Goal: Find specific page/section: Find specific page/section

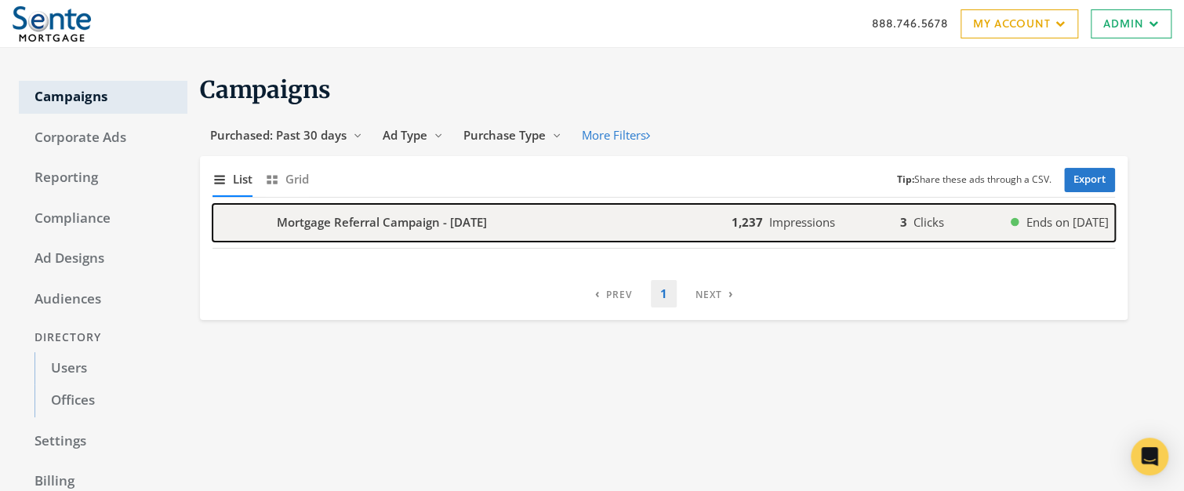
click at [315, 221] on b "Mortgage Referral Campaign - [DATE]" at bounding box center [382, 222] width 210 height 18
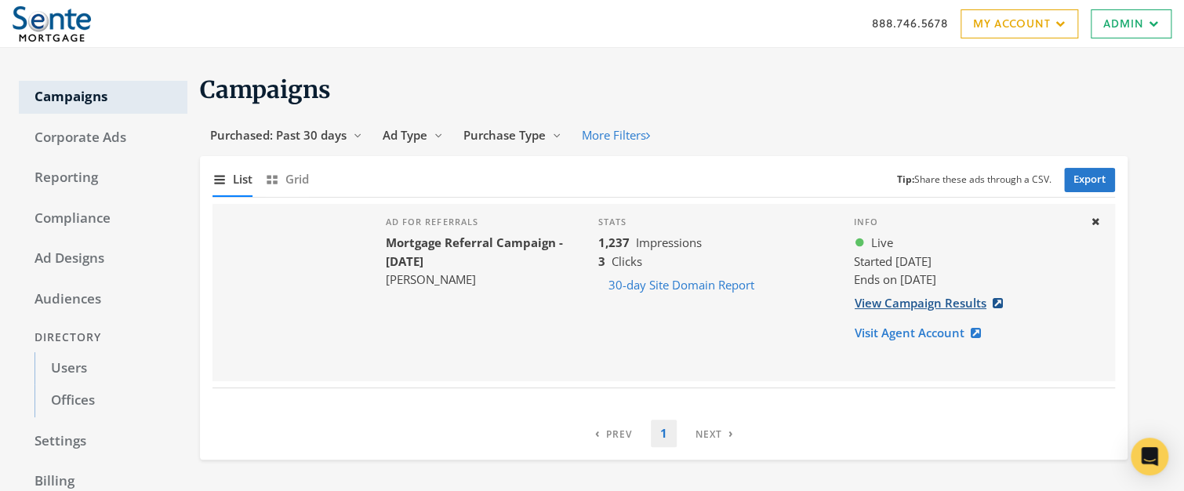
click at [926, 305] on link "View Campaign Results" at bounding box center [933, 303] width 159 height 29
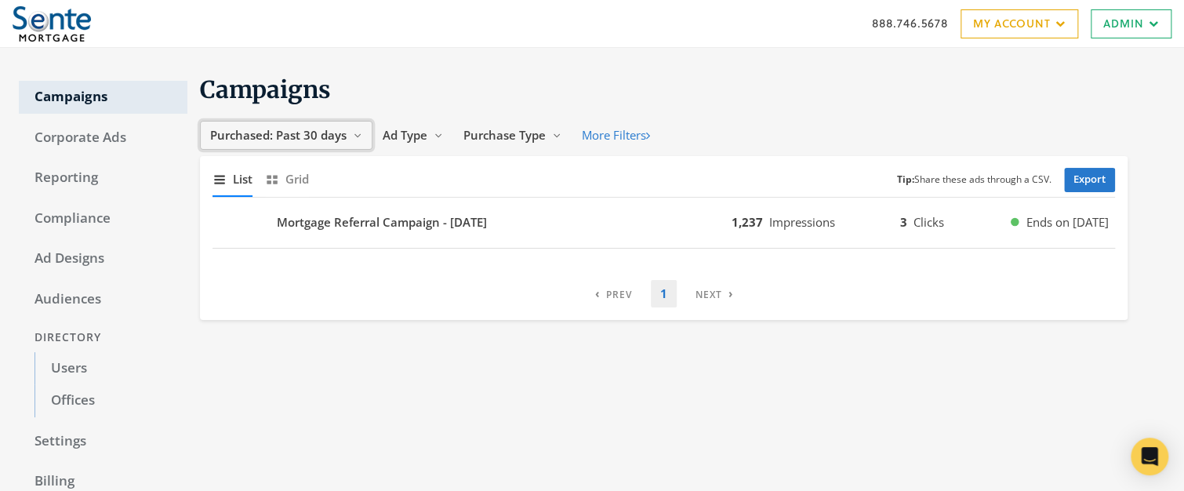
click at [312, 136] on span "Purchased: Past 30 days" at bounding box center [278, 135] width 136 height 16
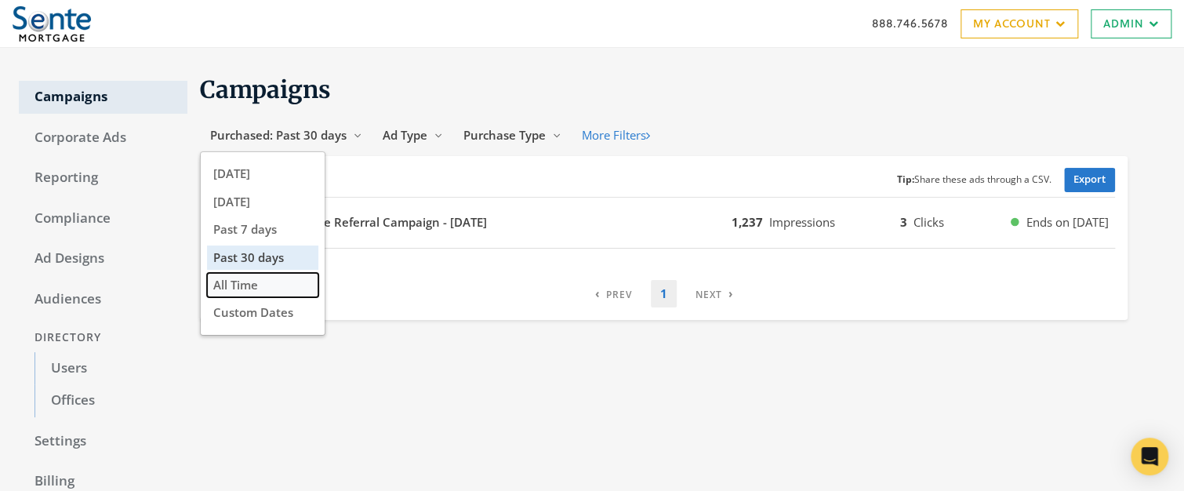
click at [244, 279] on span "All Time" at bounding box center [235, 285] width 45 height 16
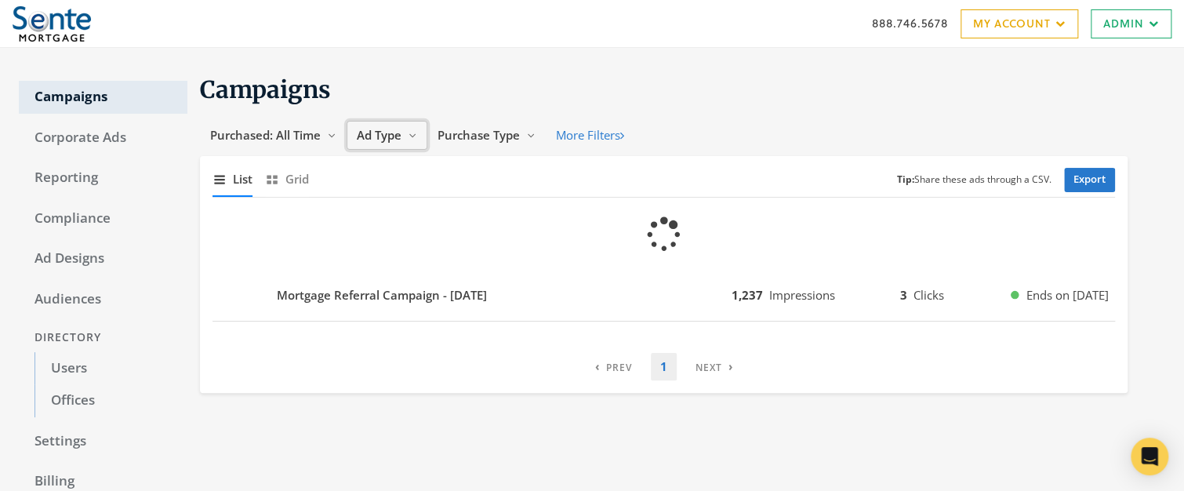
click at [380, 133] on span "Ad Type" at bounding box center [379, 135] width 45 height 16
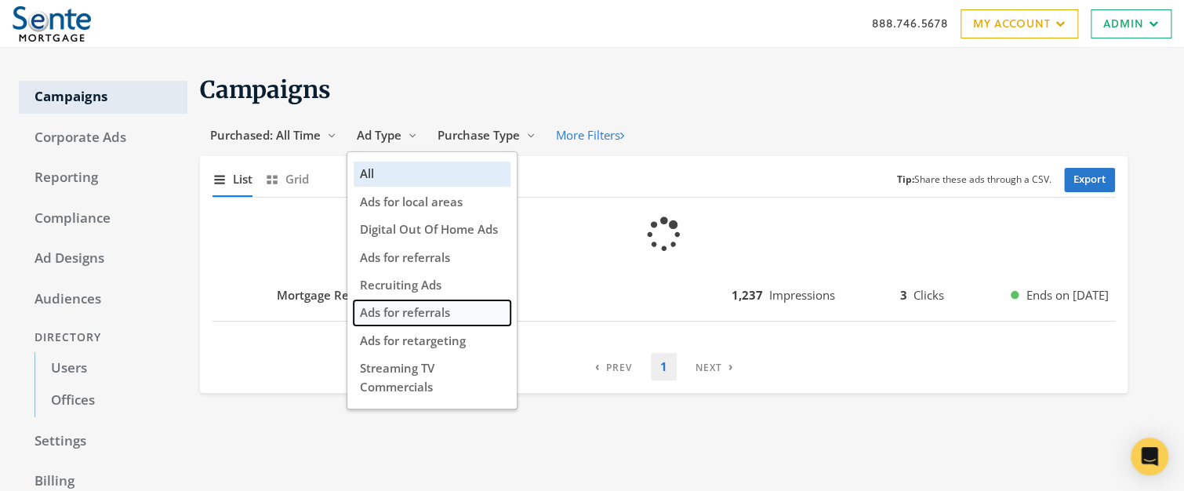
click at [434, 312] on span "Ads for referrals" at bounding box center [405, 312] width 90 height 16
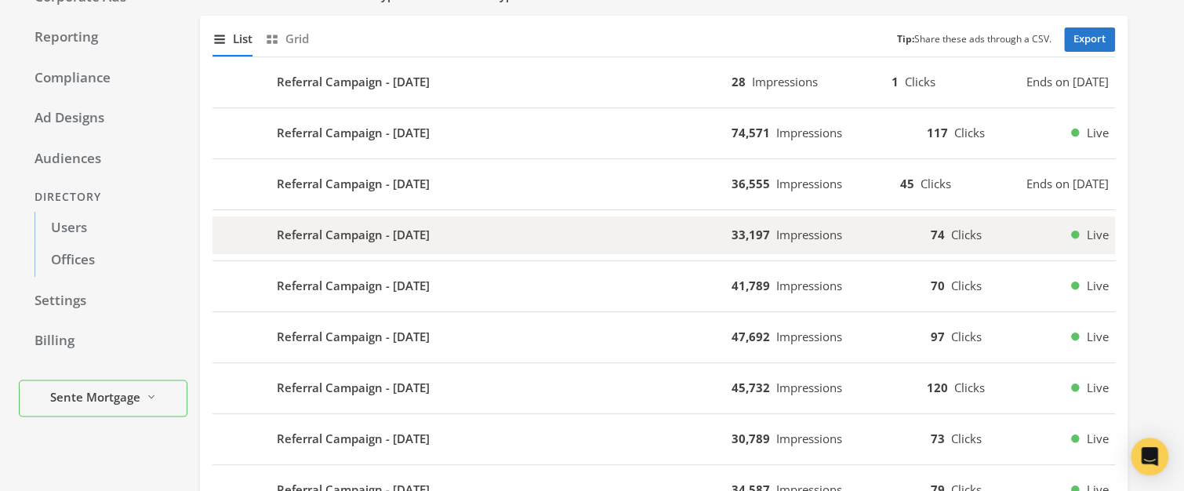
scroll to position [82, 0]
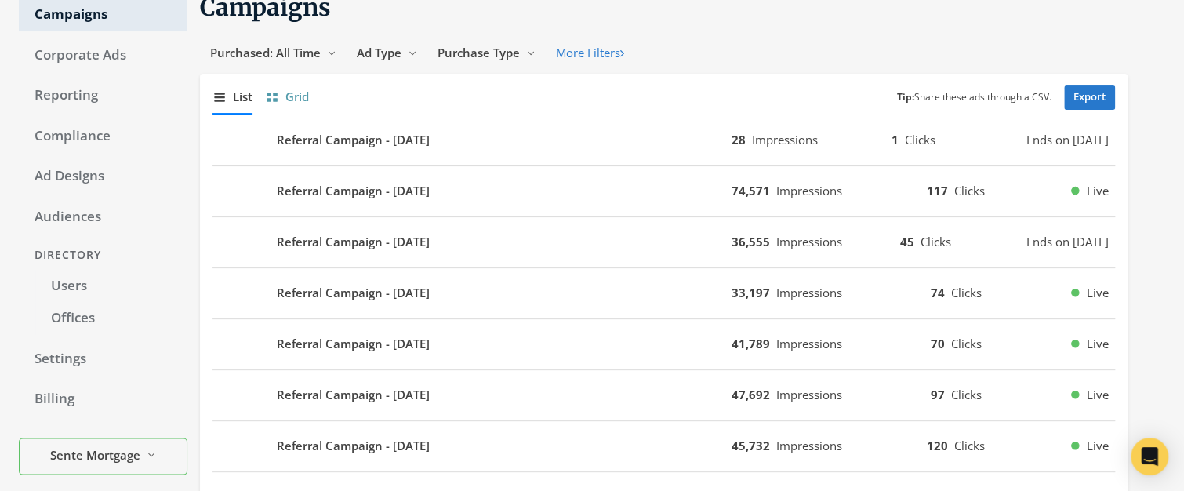
click at [300, 94] on span "Grid" at bounding box center [297, 97] width 24 height 18
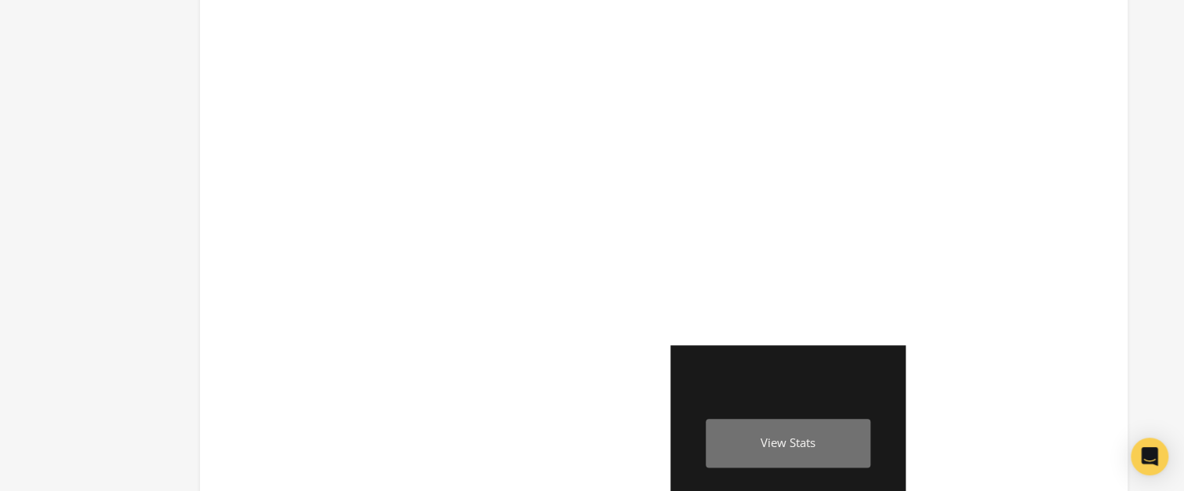
scroll to position [770, 0]
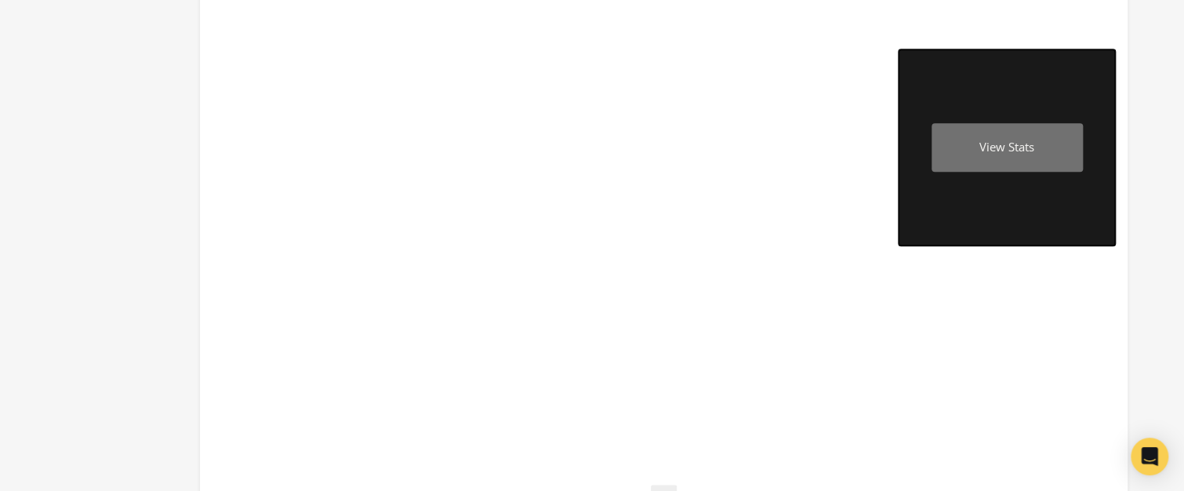
click at [1002, 143] on div "View Stats" at bounding box center [1007, 147] width 151 height 49
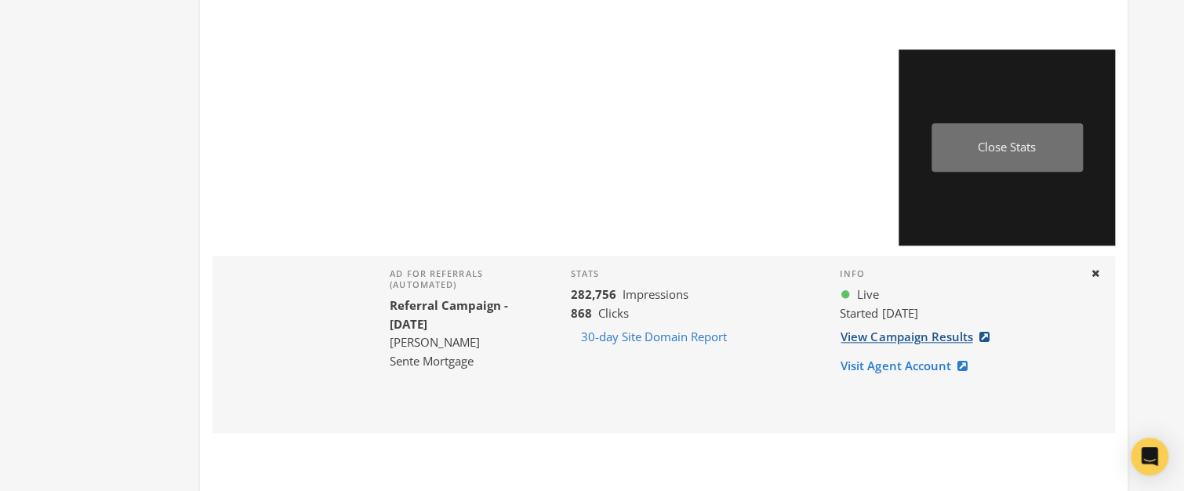
click at [906, 336] on link "View Campaign Results" at bounding box center [919, 336] width 159 height 29
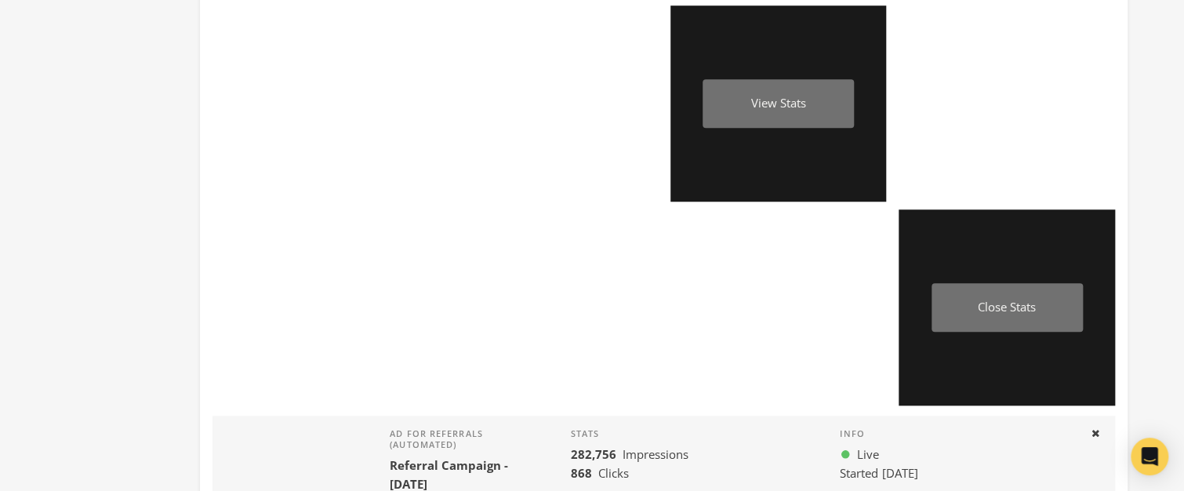
scroll to position [609, 0]
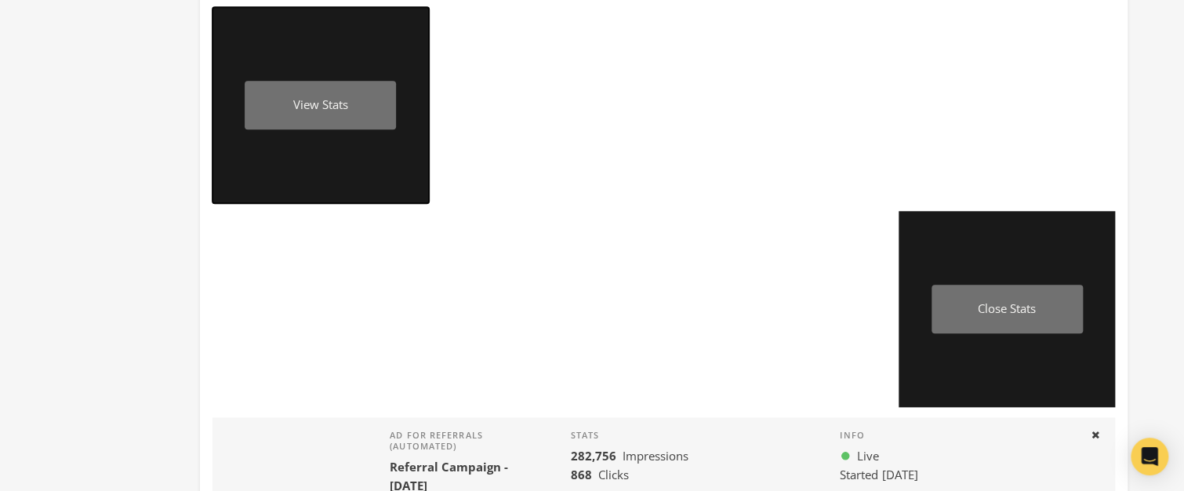
click at [342, 107] on div "View Stats" at bounding box center [320, 105] width 151 height 49
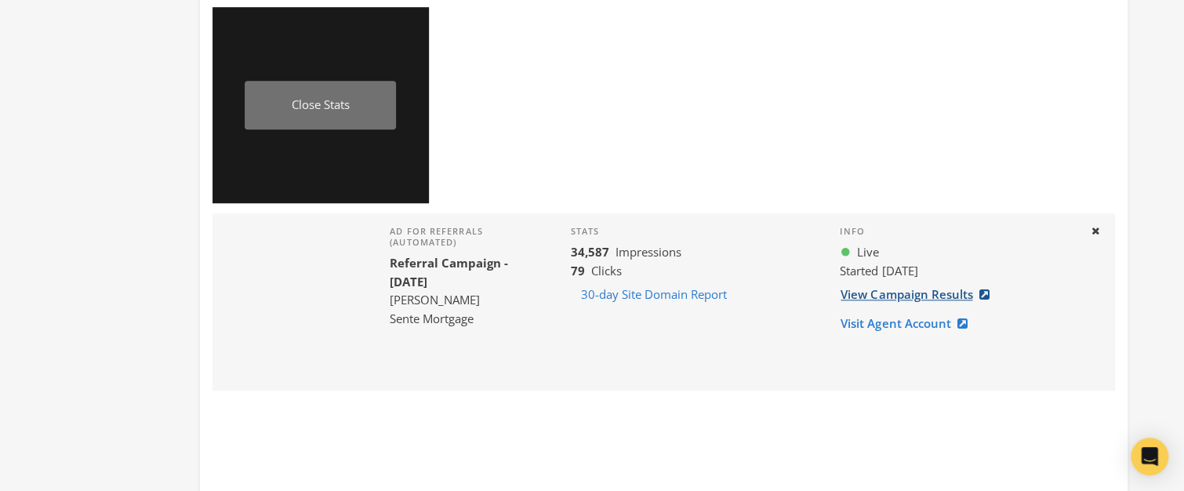
click at [931, 290] on link "View Campaign Results" at bounding box center [919, 294] width 159 height 29
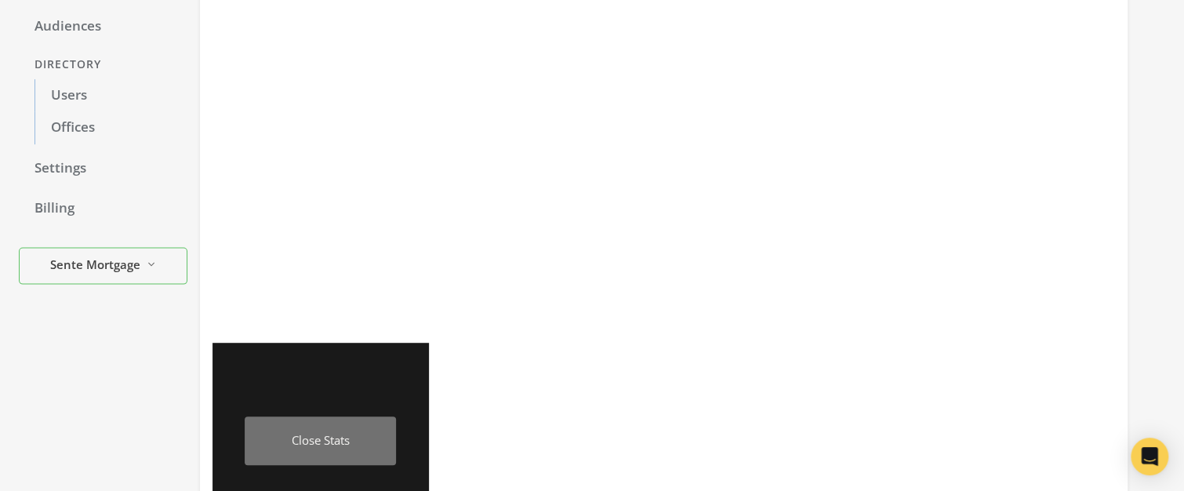
scroll to position [248, 0]
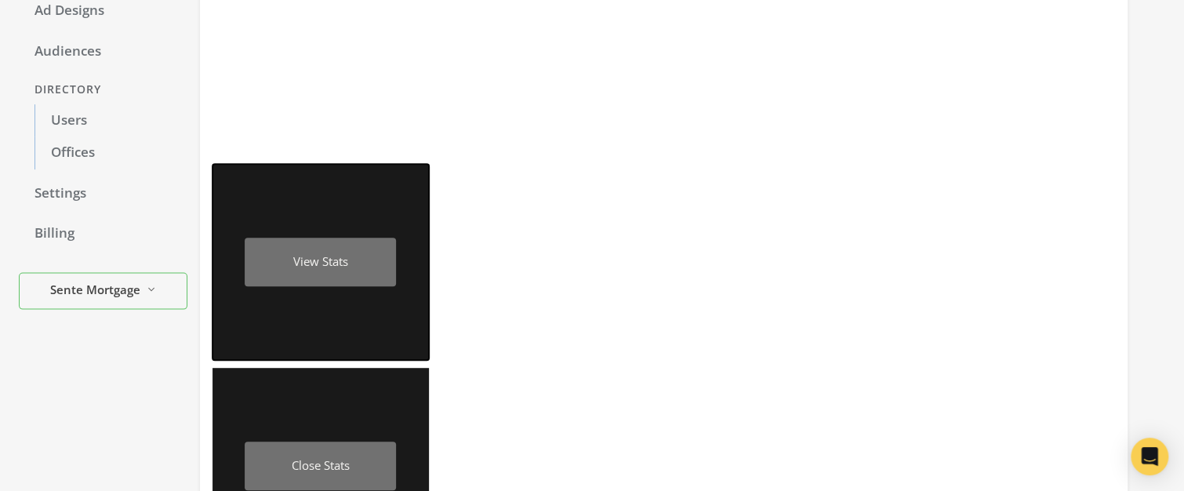
click at [333, 256] on div "View Stats" at bounding box center [320, 262] width 151 height 49
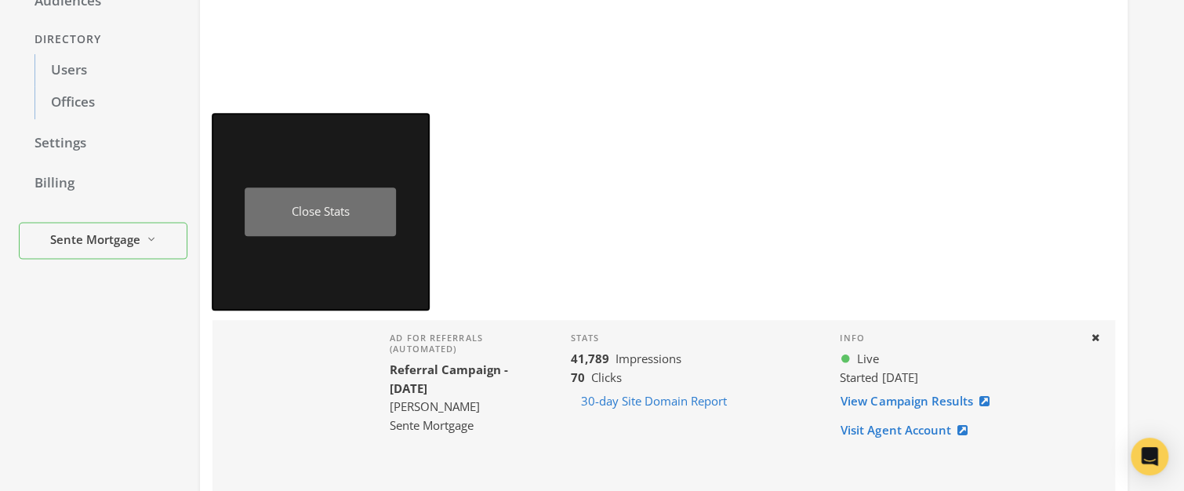
scroll to position [361, 0]
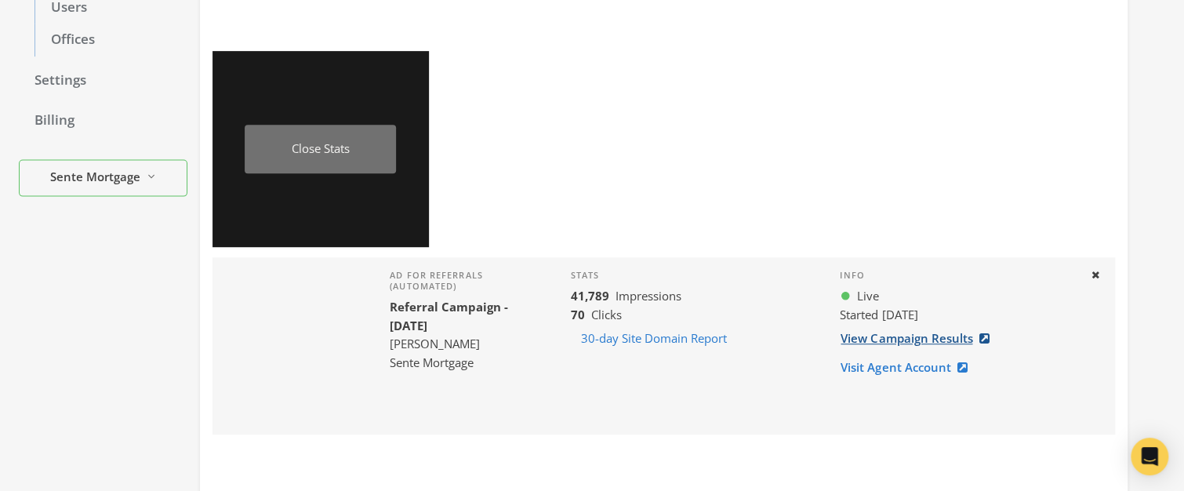
click at [872, 339] on link "View Campaign Results" at bounding box center [919, 338] width 159 height 29
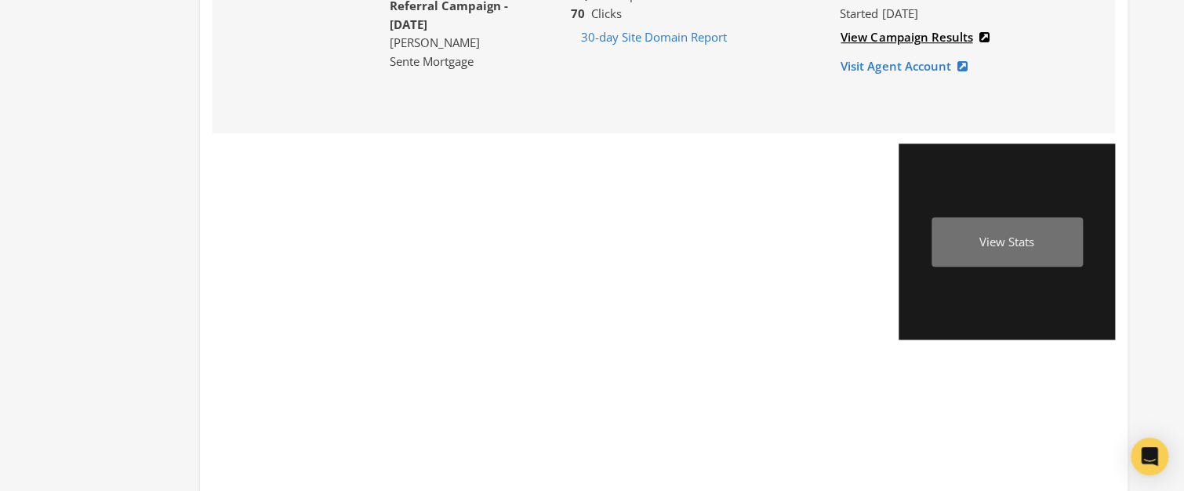
scroll to position [649, 0]
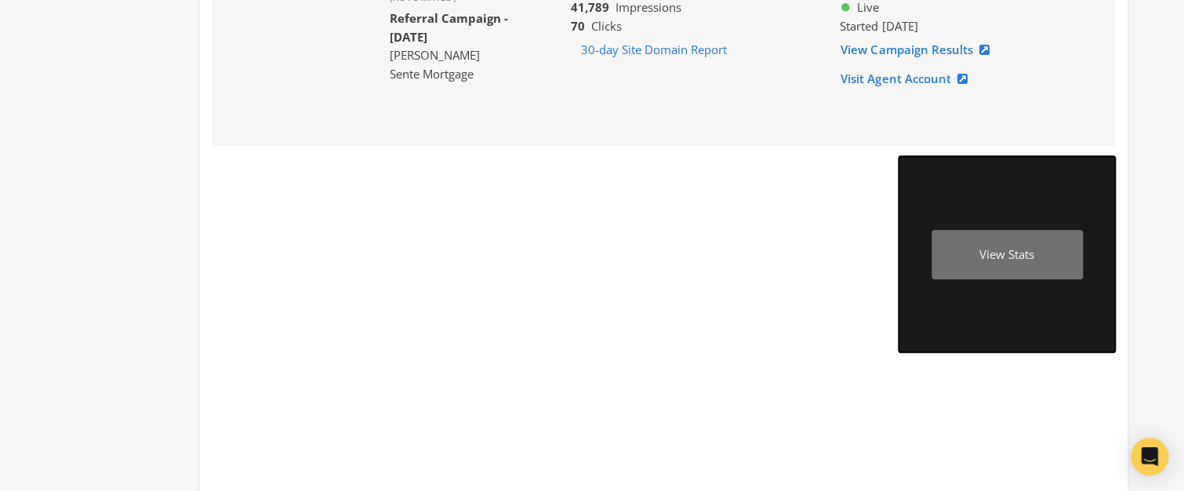
click at [1019, 255] on div "View Stats" at bounding box center [1007, 254] width 151 height 49
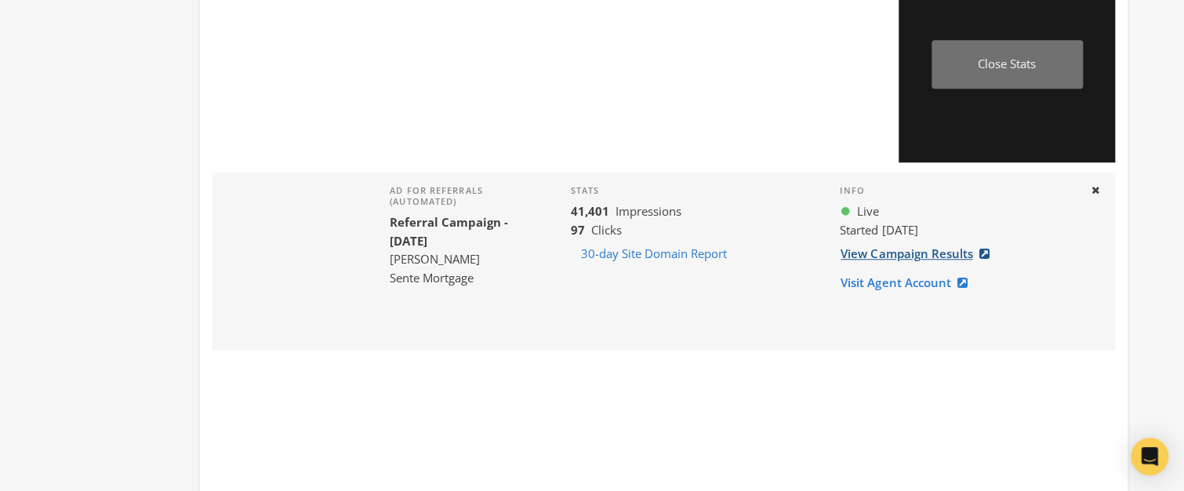
click at [943, 256] on link "View Campaign Results" at bounding box center [919, 253] width 159 height 29
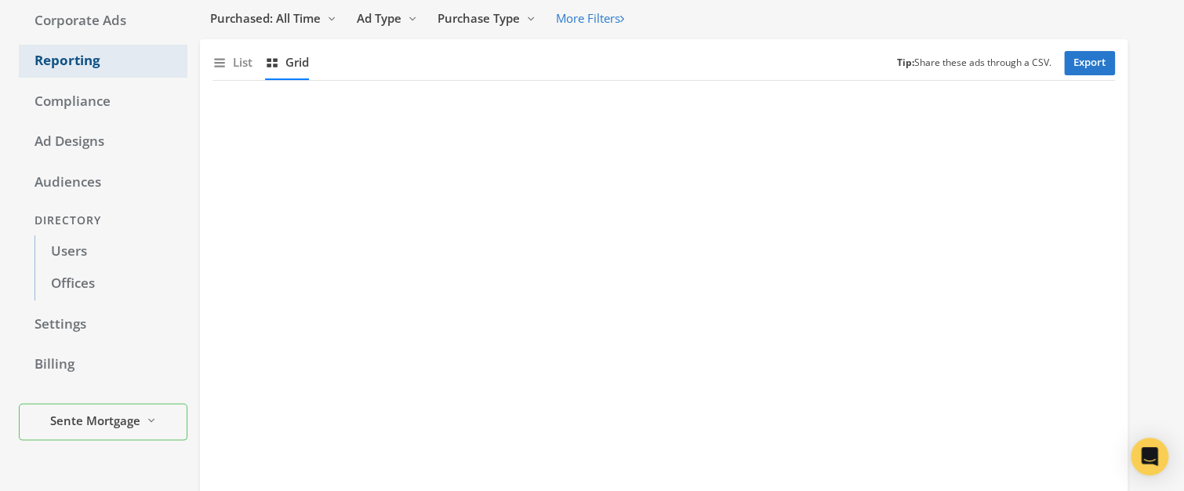
scroll to position [0, 0]
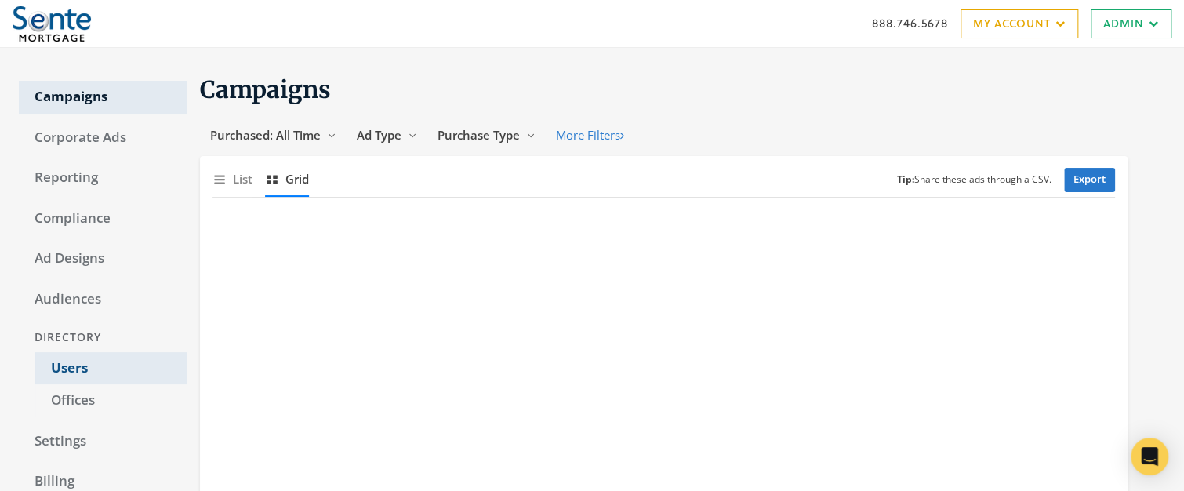
click at [73, 370] on link "Users" at bounding box center [111, 368] width 153 height 33
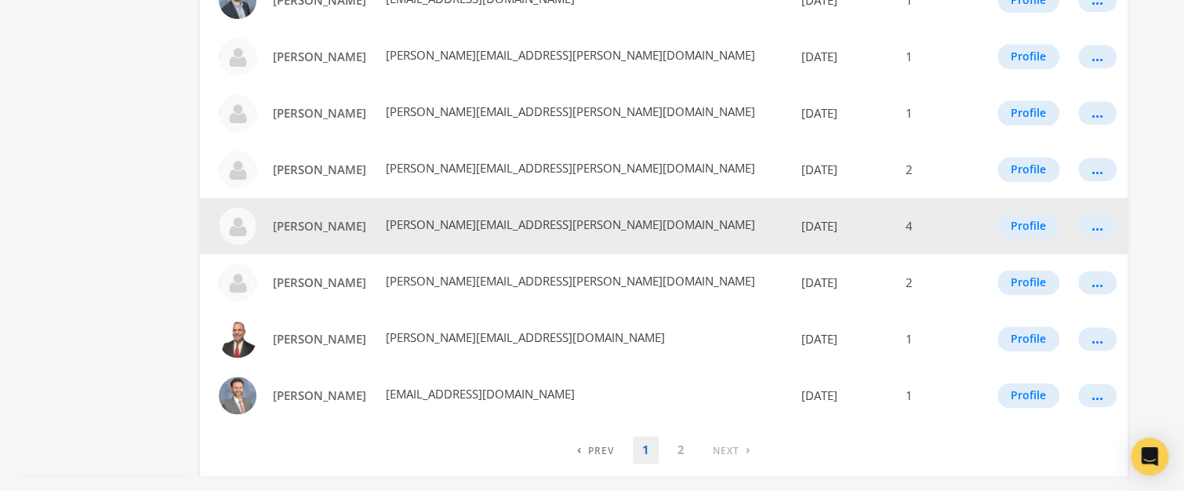
scroll to position [988, 0]
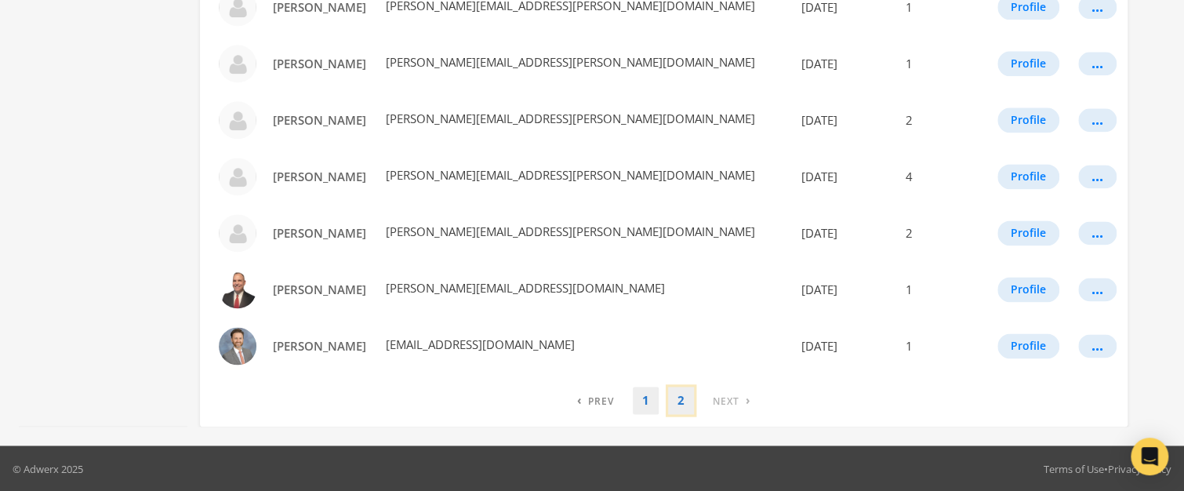
click at [680, 402] on link "2" at bounding box center [681, 400] width 26 height 27
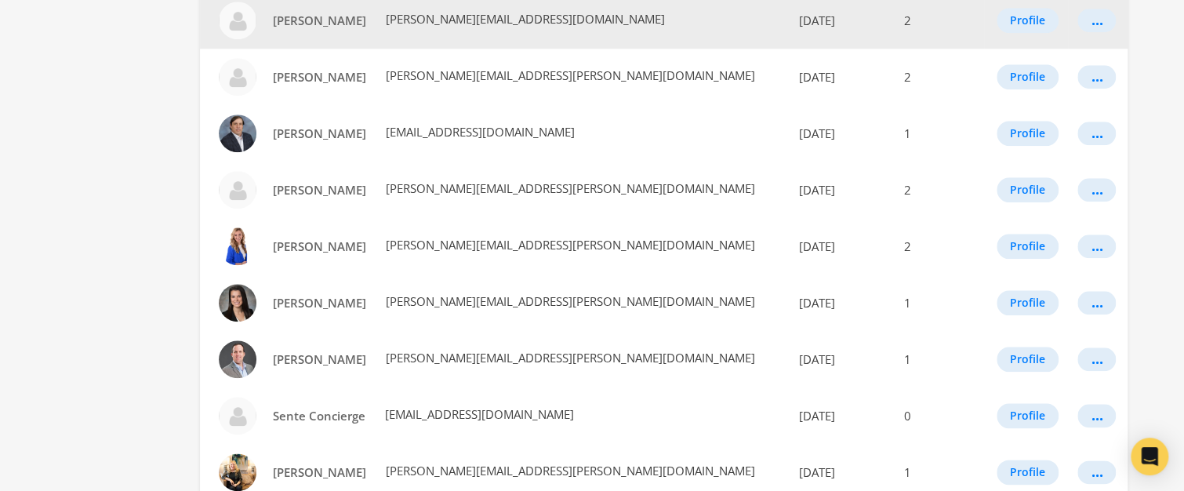
scroll to position [707, 0]
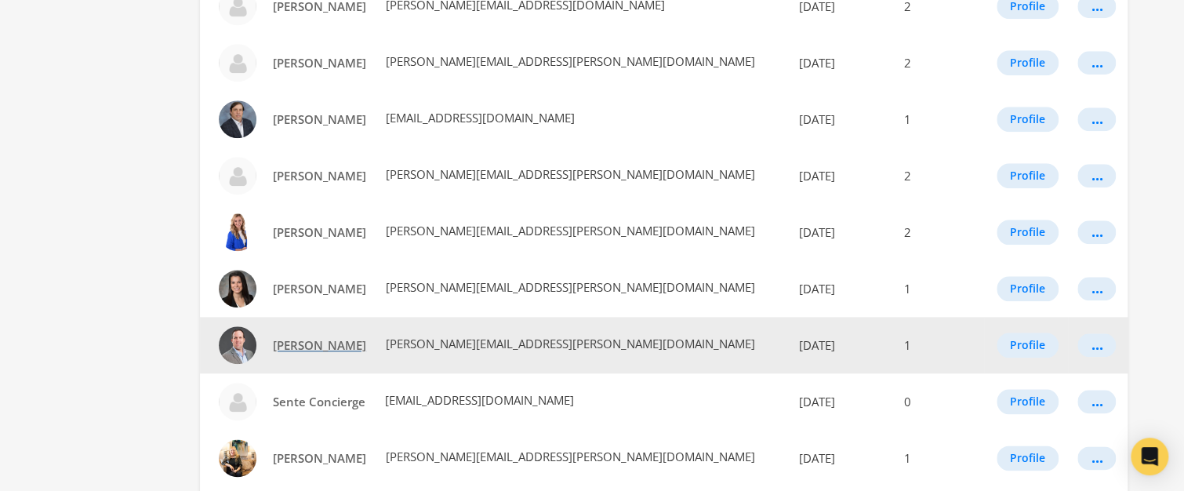
click at [315, 340] on span "Scott Williams" at bounding box center [319, 345] width 93 height 16
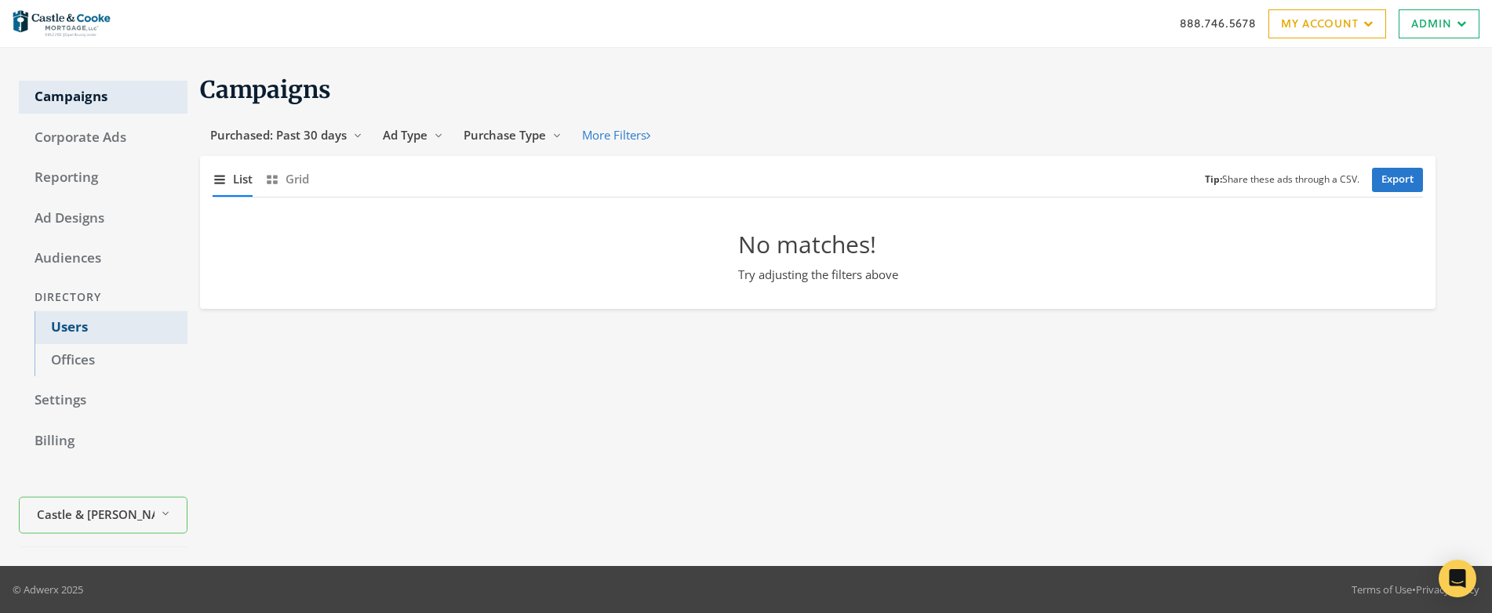
click at [85, 329] on link "Users" at bounding box center [111, 327] width 153 height 33
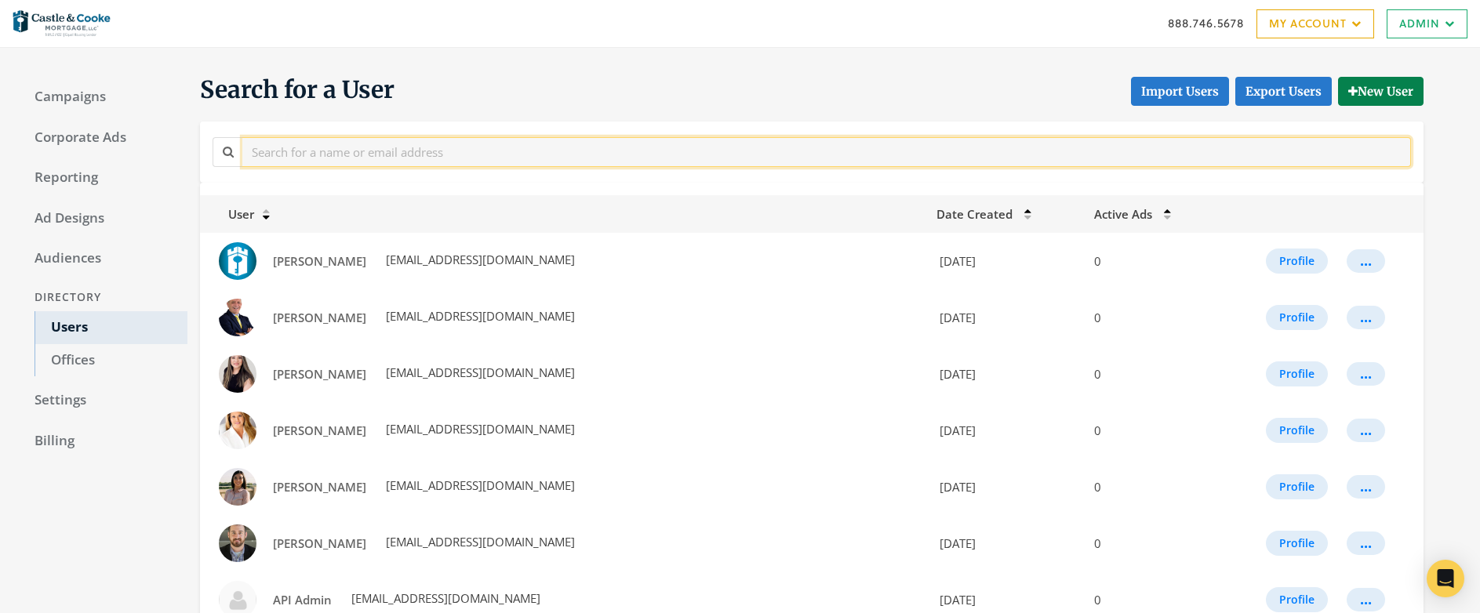
click at [392, 162] on input "text" at bounding box center [826, 151] width 1169 height 29
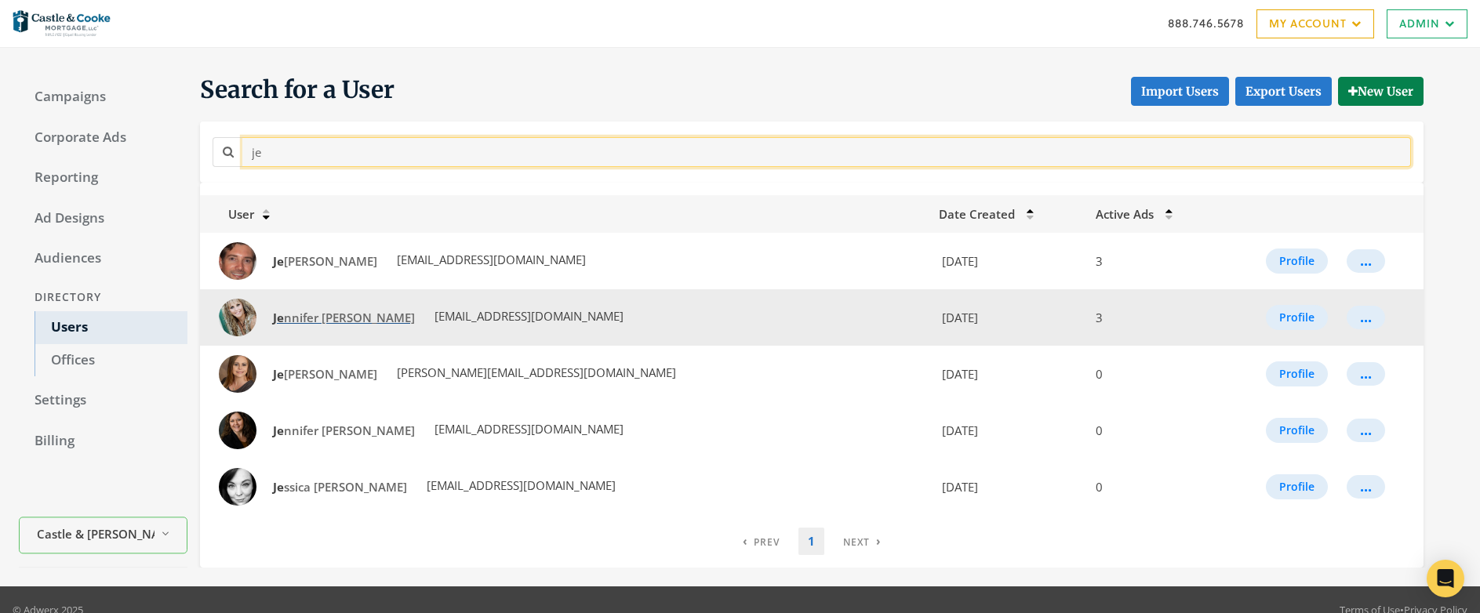
type input "je"
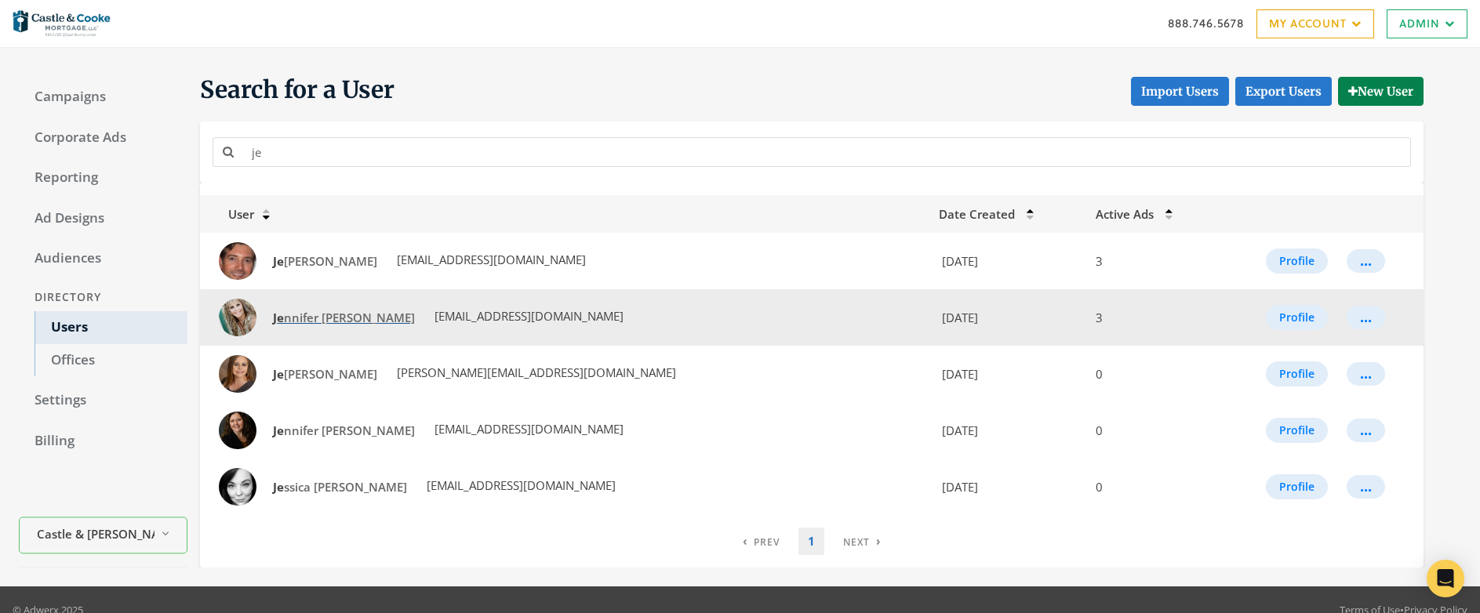
click at [300, 314] on span "Je nnifer Gokool" at bounding box center [344, 318] width 142 height 16
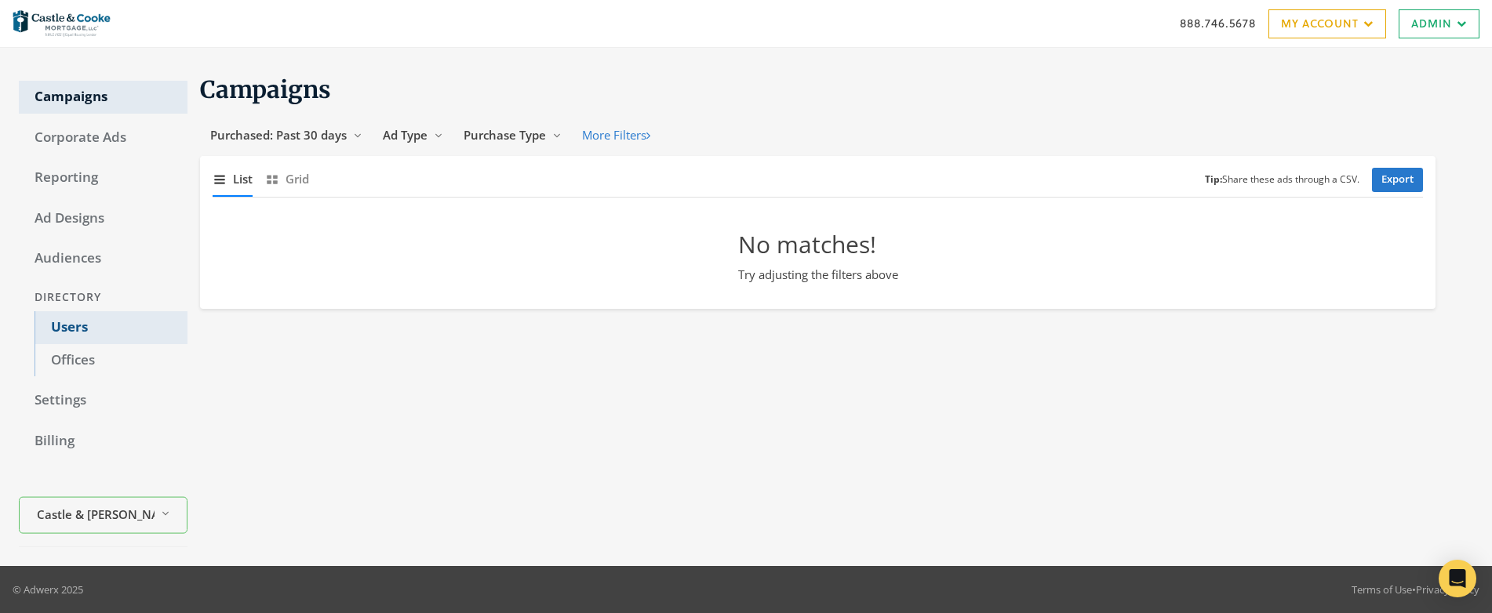
click at [61, 329] on link "Users" at bounding box center [111, 327] width 153 height 33
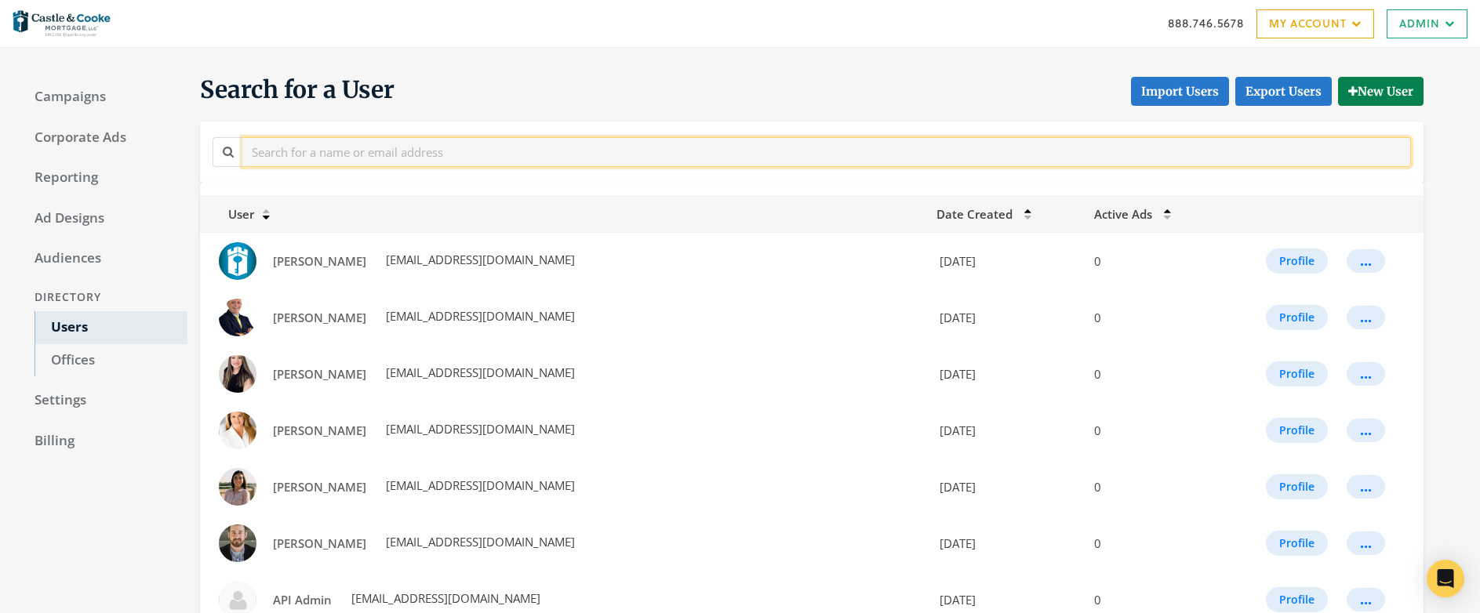
click at [384, 147] on input "text" at bounding box center [826, 151] width 1169 height 29
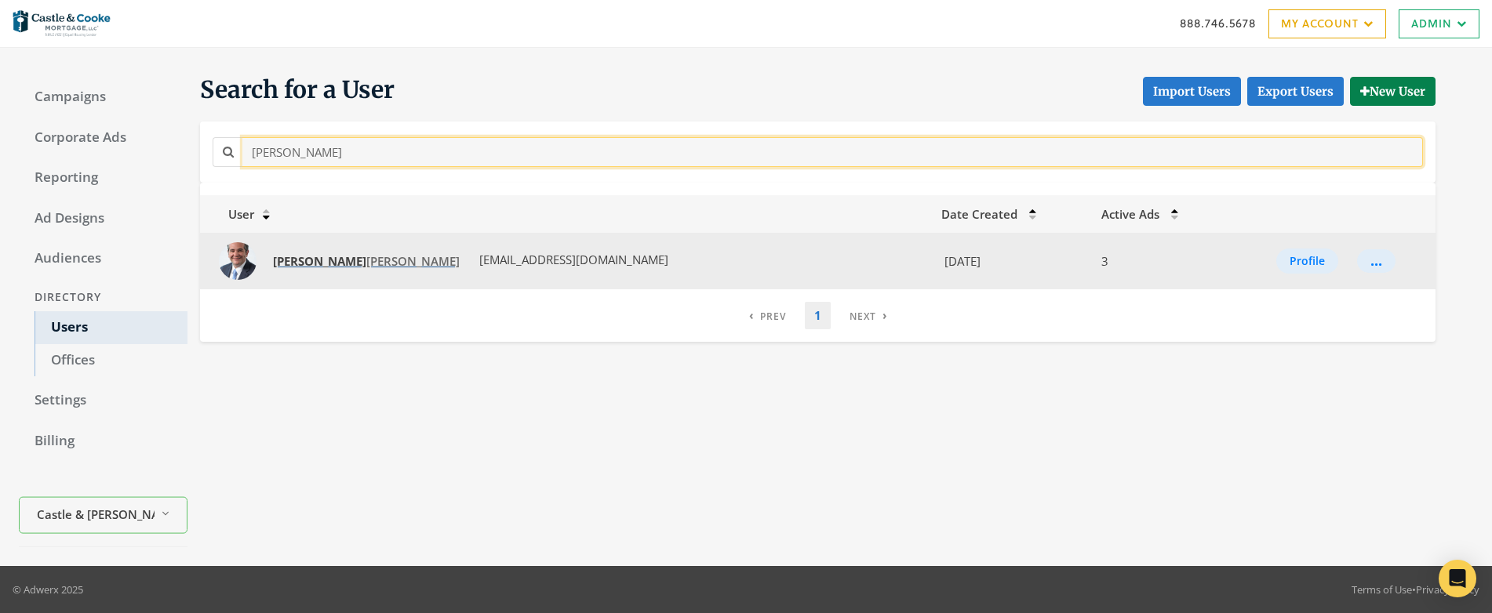
type input "rodney"
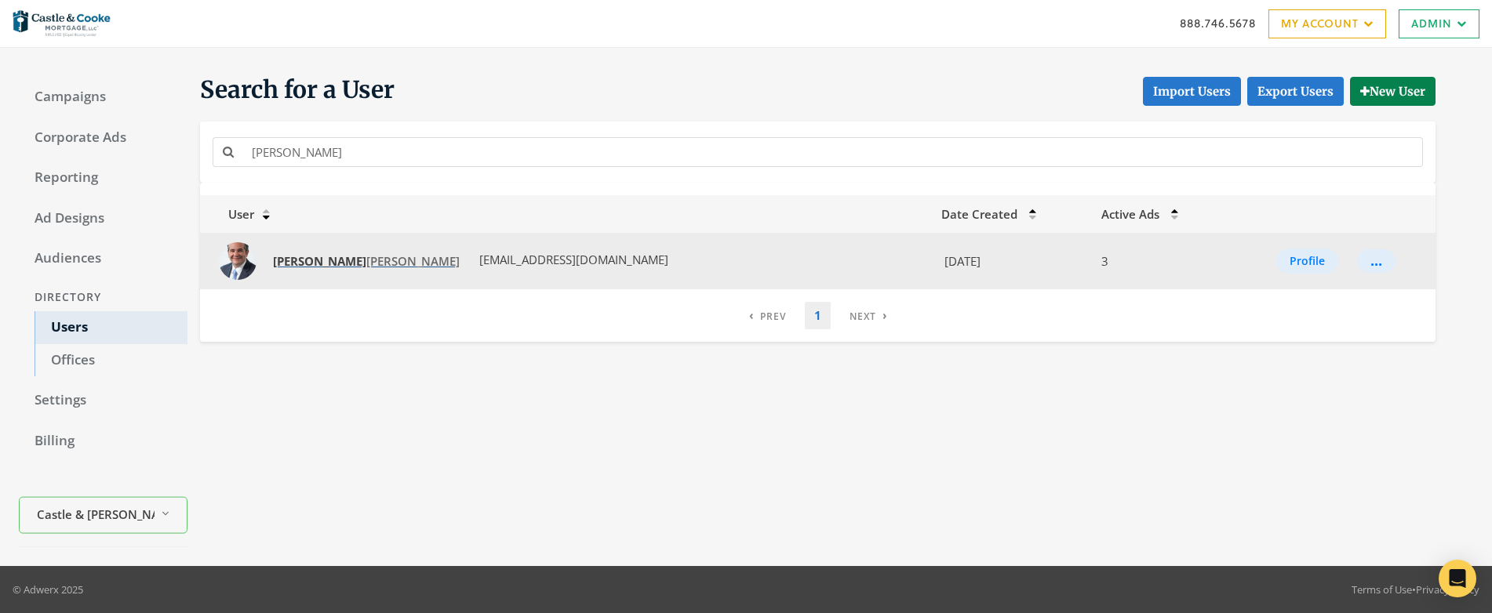
click at [273, 259] on strong "Rodney" at bounding box center [319, 261] width 93 height 16
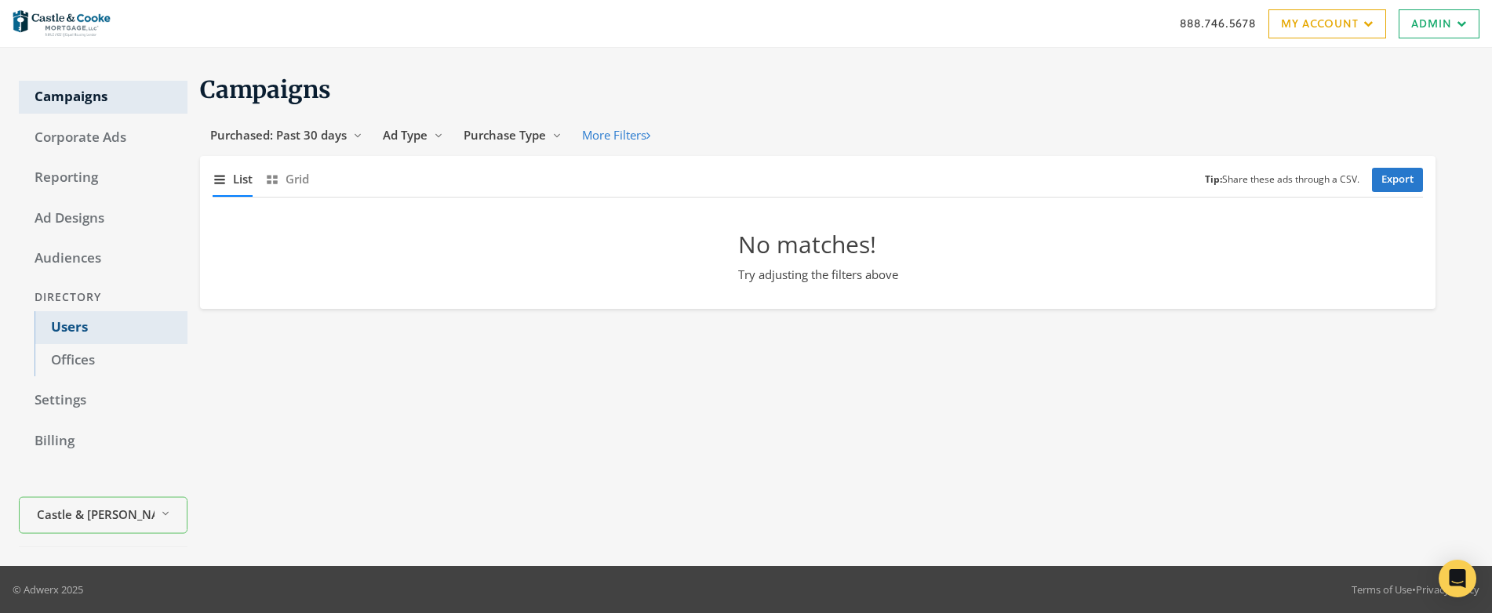
click at [64, 329] on link "Users" at bounding box center [111, 327] width 153 height 33
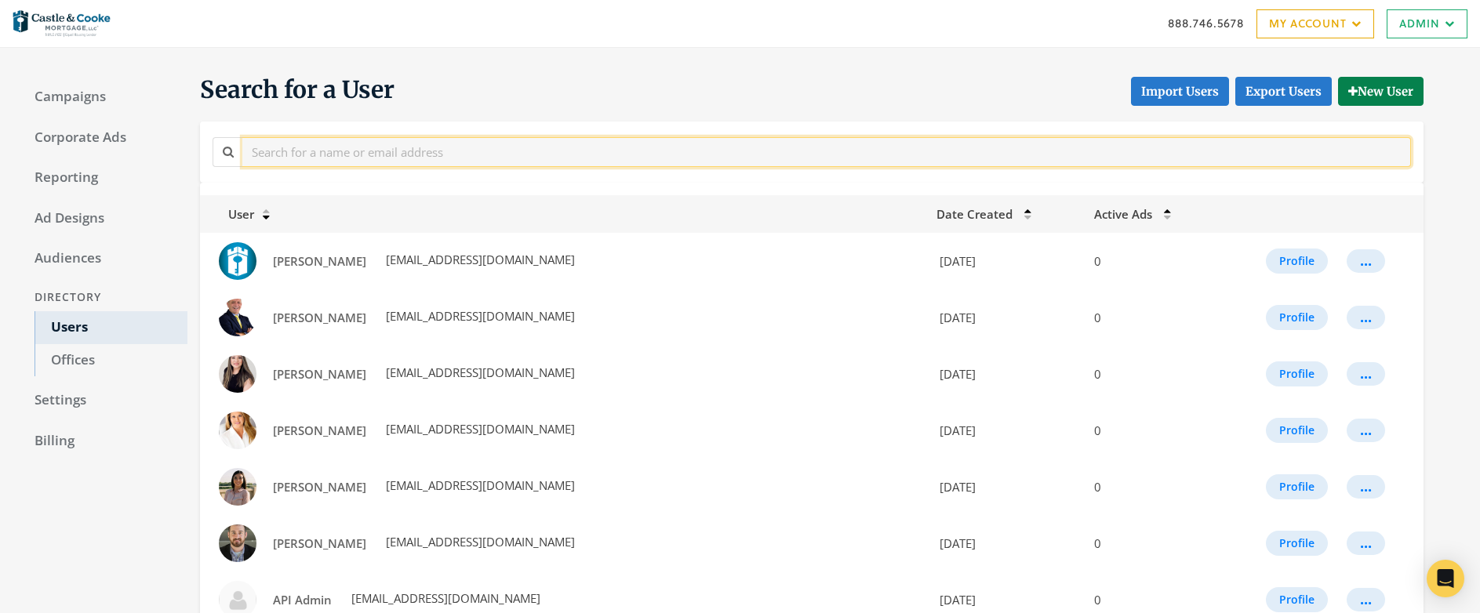
click at [374, 151] on input "text" at bounding box center [826, 151] width 1169 height 29
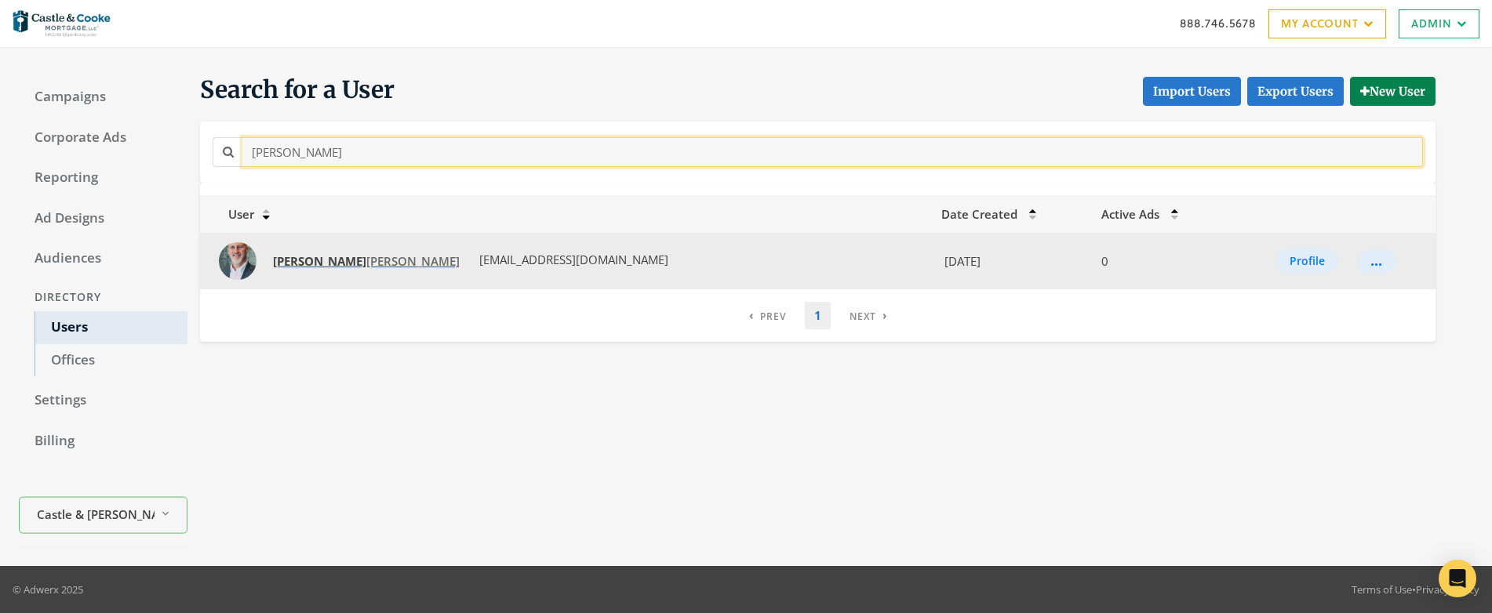
type input "todd"
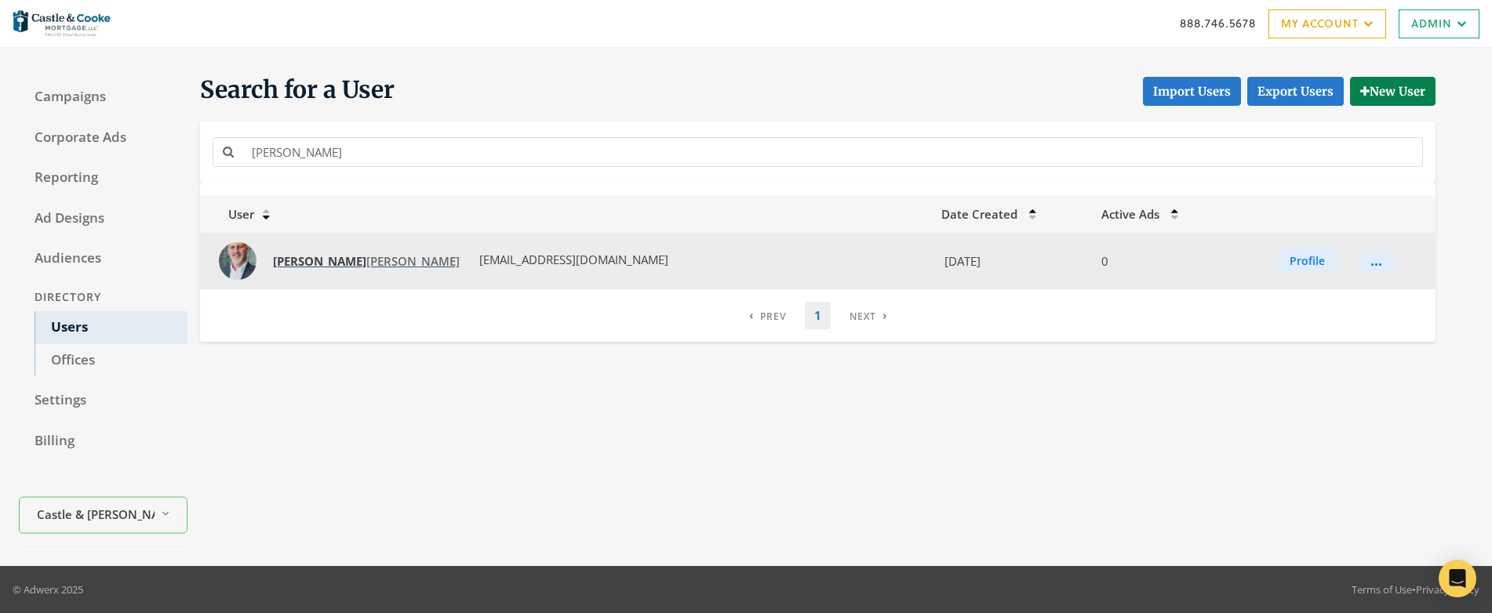
click at [320, 263] on span "Todd Lawler" at bounding box center [366, 261] width 187 height 16
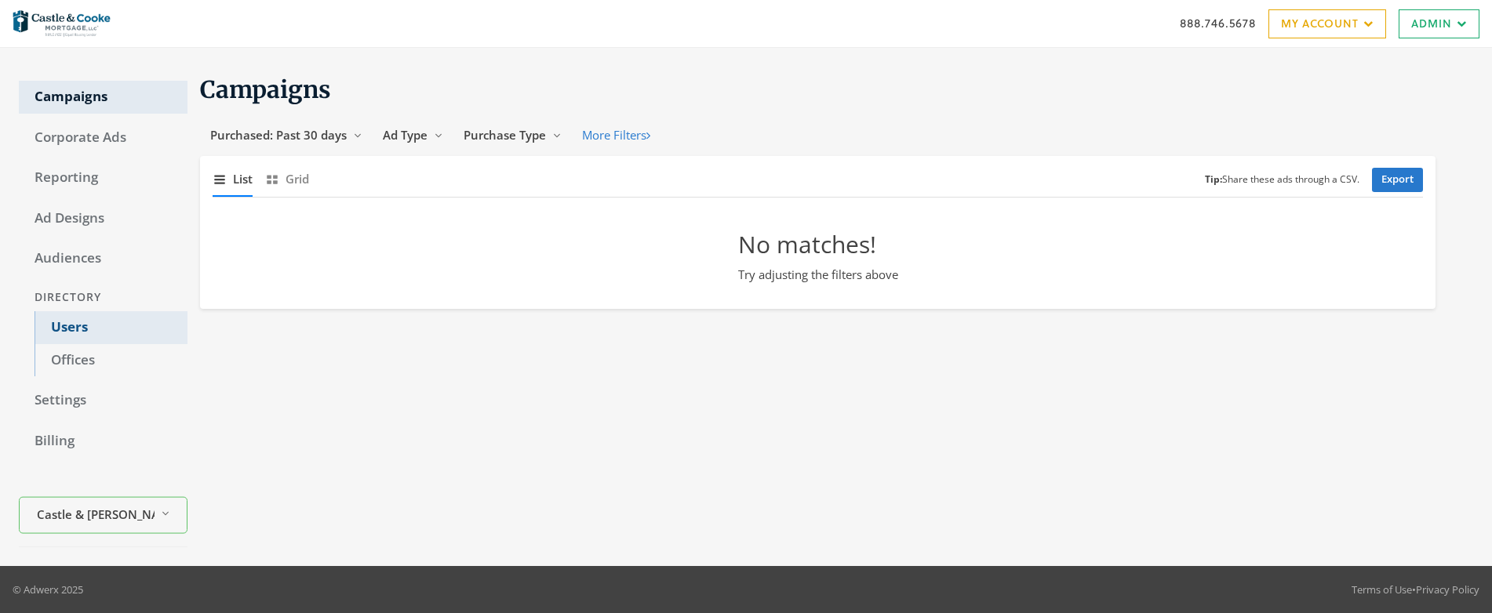
click at [58, 326] on link "Users" at bounding box center [111, 327] width 153 height 33
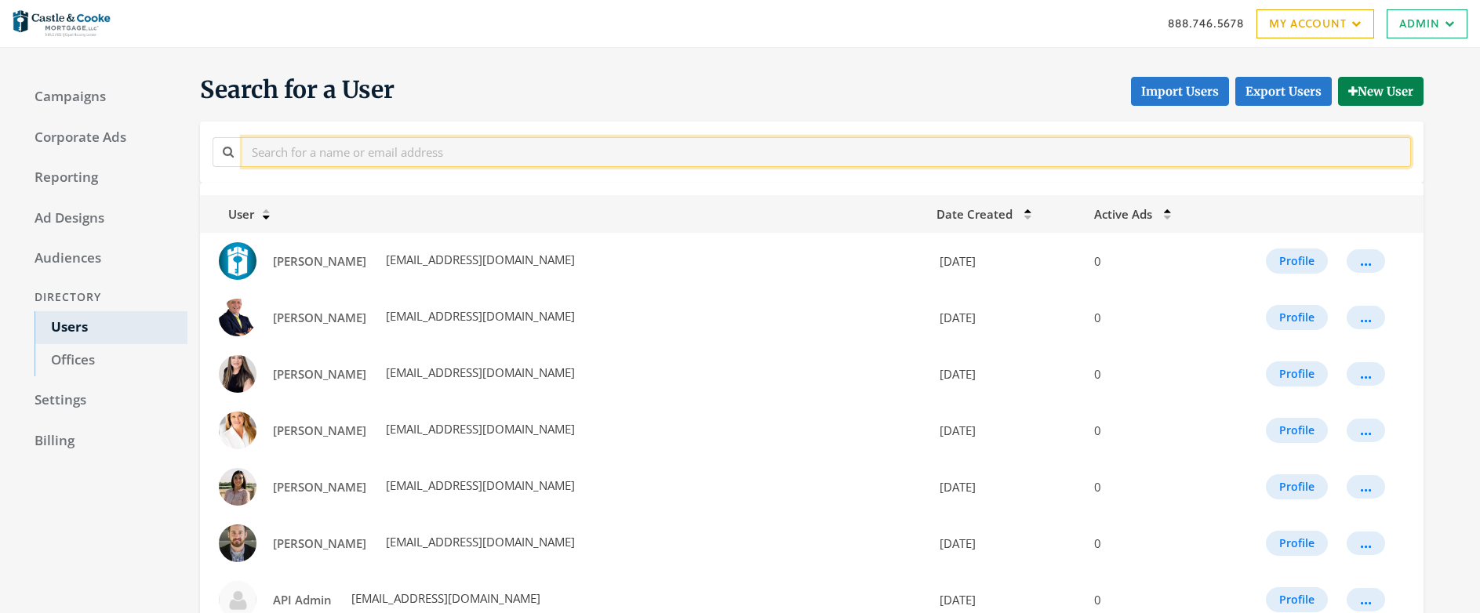
click at [415, 156] on input "text" at bounding box center [826, 151] width 1169 height 29
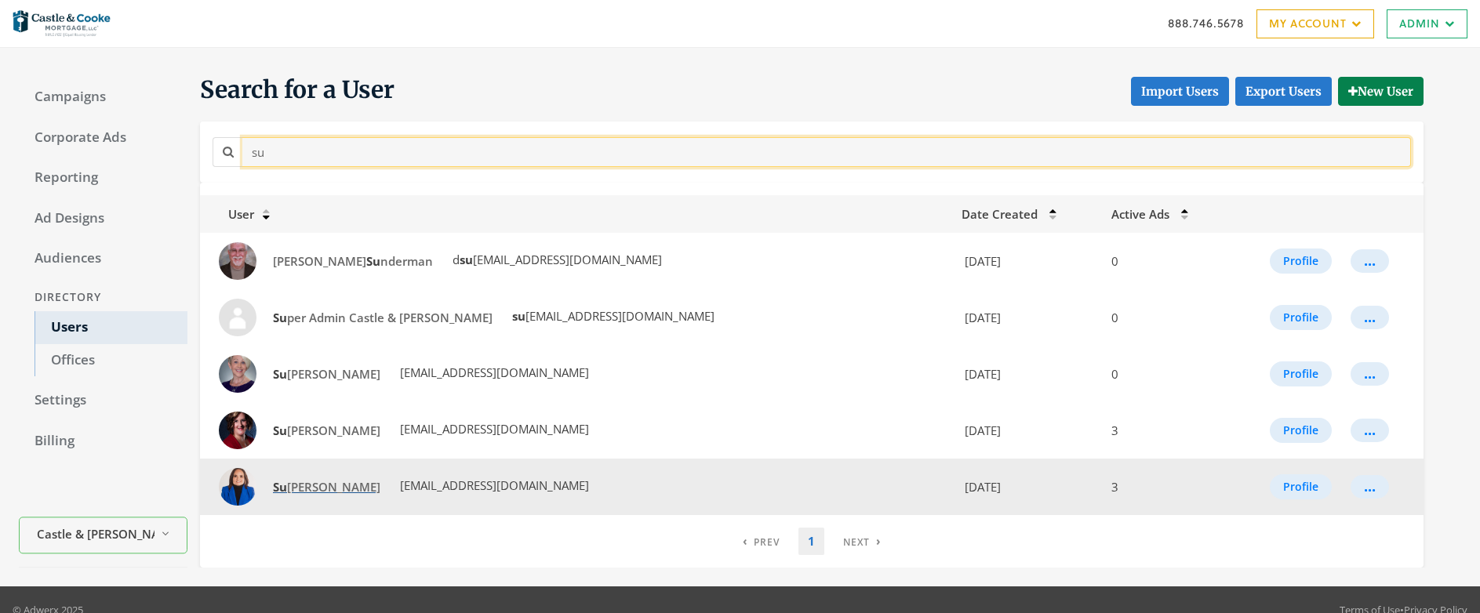
type input "su"
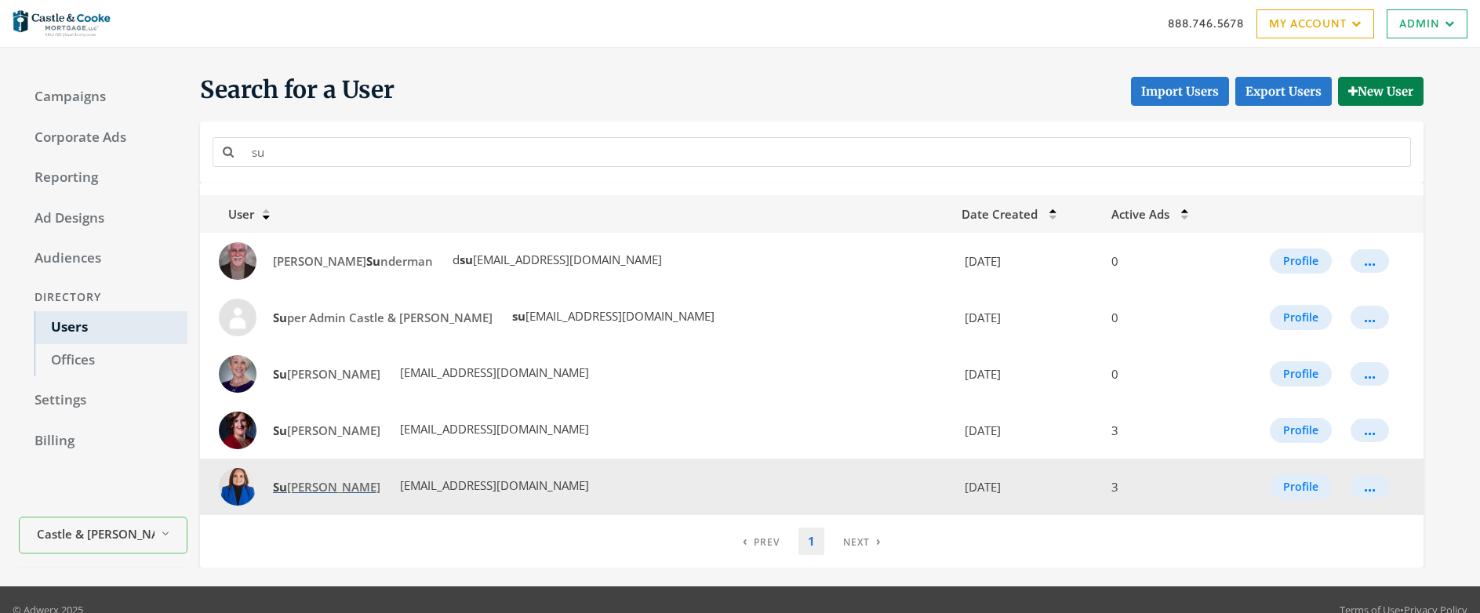
click at [296, 483] on span "[PERSON_NAME]" at bounding box center [326, 487] width 107 height 16
